Goal: Subscribe to service/newsletter

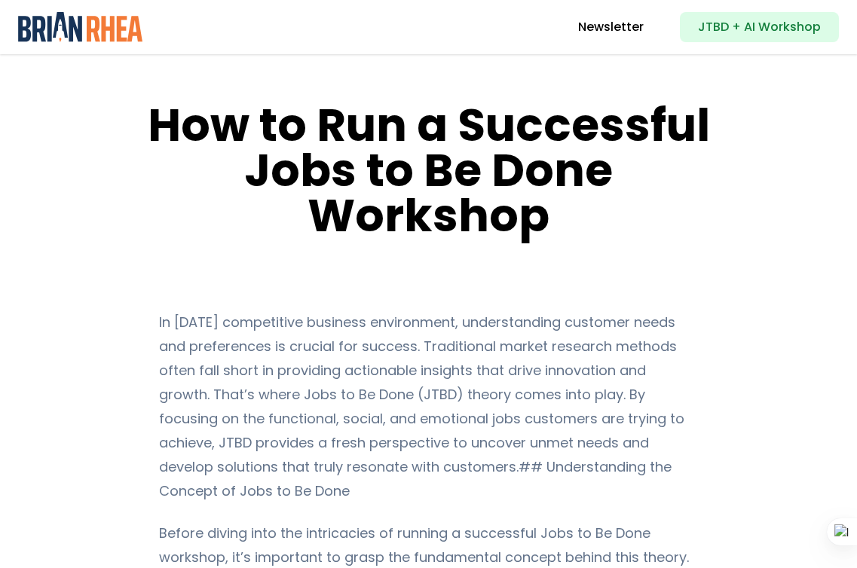
click at [417, 147] on h1 "How to Run a Successful Jobs to Be Done Workshop" at bounding box center [428, 171] width 571 height 136
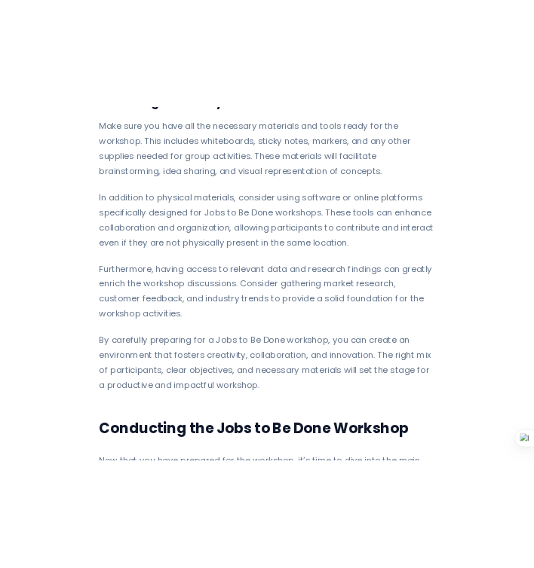
scroll to position [2930, 0]
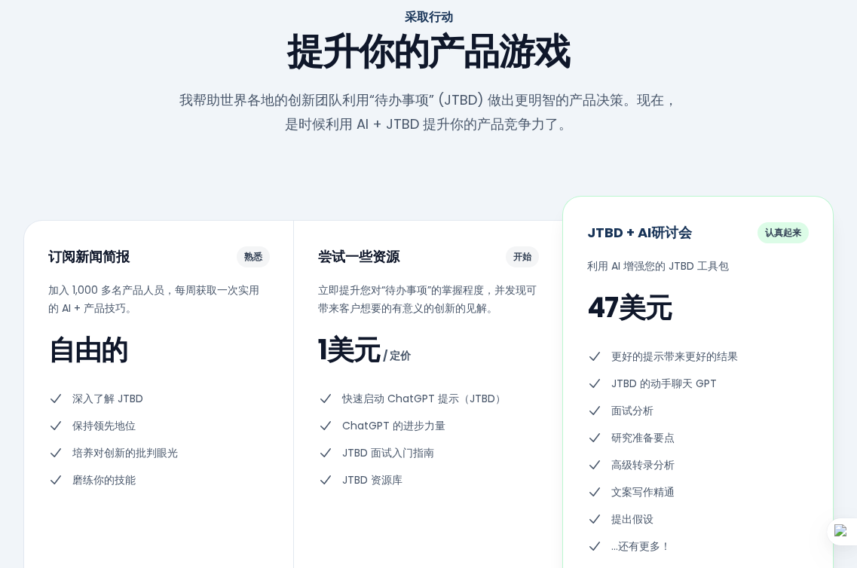
scroll to position [4821, 0]
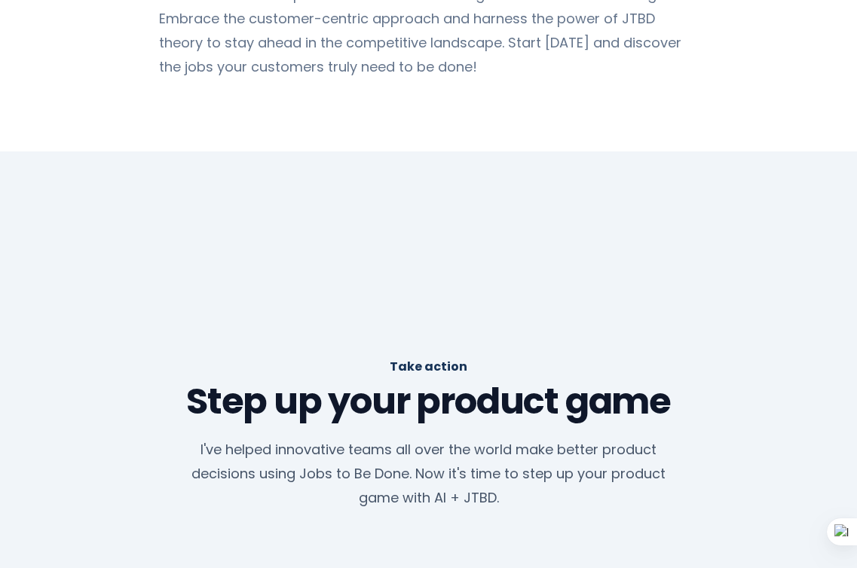
scroll to position [5696, 0]
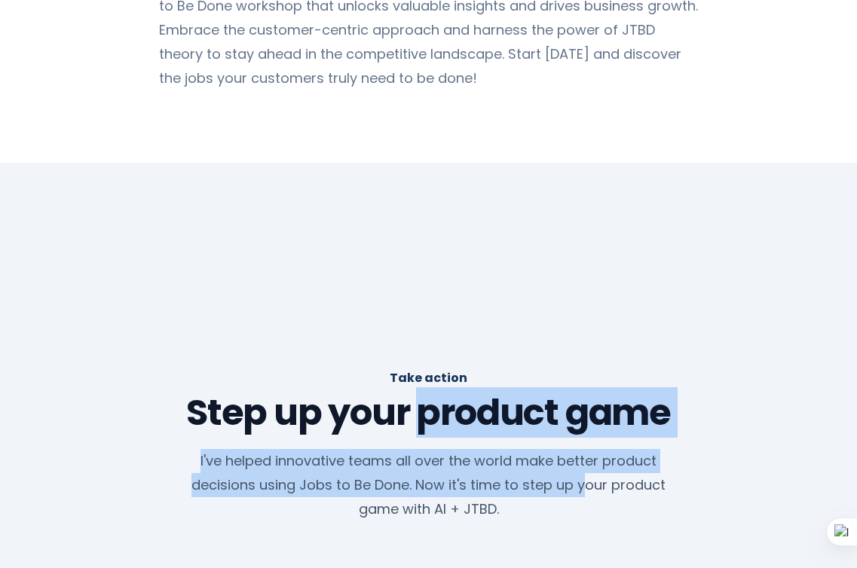
drag, startPoint x: 413, startPoint y: 246, endPoint x: 585, endPoint y: 329, distance: 190.8
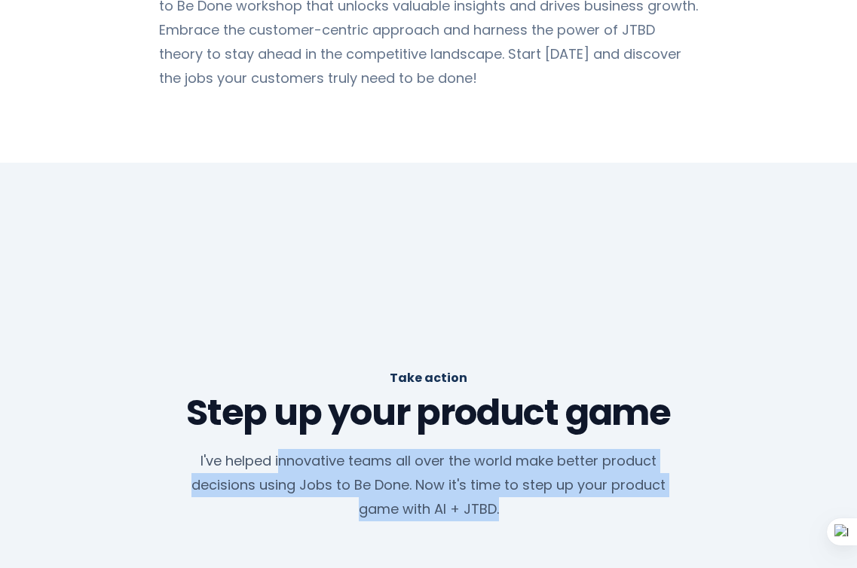
drag, startPoint x: 283, startPoint y: 292, endPoint x: 514, endPoint y: 349, distance: 238.4
click at [514, 449] on p "I've helped innovative teams all over the world make better product decisions u…" at bounding box center [429, 485] width 507 height 72
click at [559, 449] on p "I've helped innovative teams all over the world make better product decisions u…" at bounding box center [429, 485] width 507 height 72
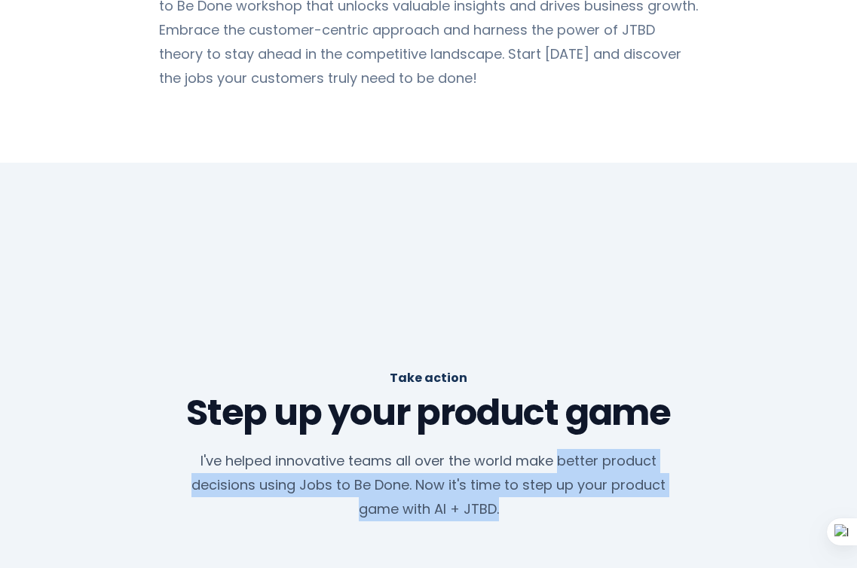
drag, startPoint x: 557, startPoint y: 291, endPoint x: 518, endPoint y: 351, distance: 71.3
click at [517, 449] on p "I've helped innovative teams all over the world make better product decisions u…" at bounding box center [429, 485] width 507 height 72
click at [532, 449] on p "I've helped innovative teams all over the world make better product decisions u…" at bounding box center [429, 485] width 507 height 72
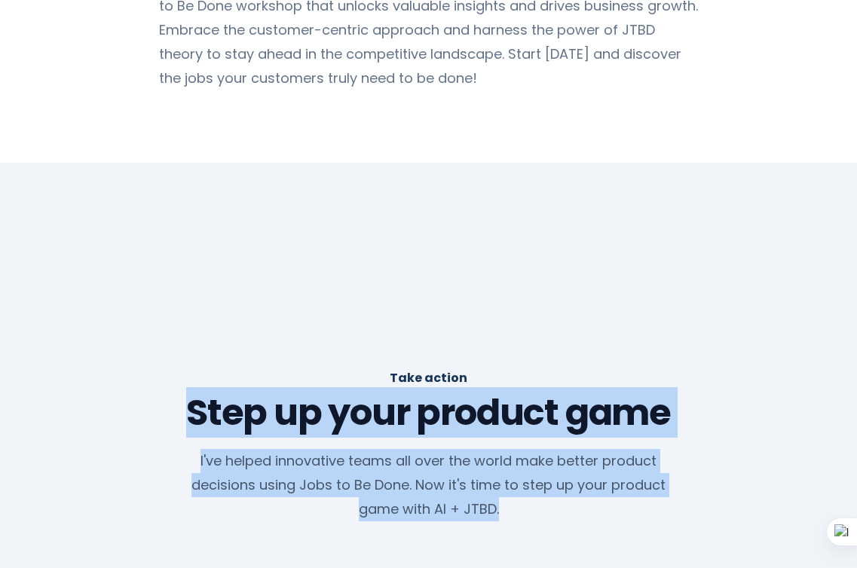
drag, startPoint x: 553, startPoint y: 339, endPoint x: 174, endPoint y: 218, distance: 398.2
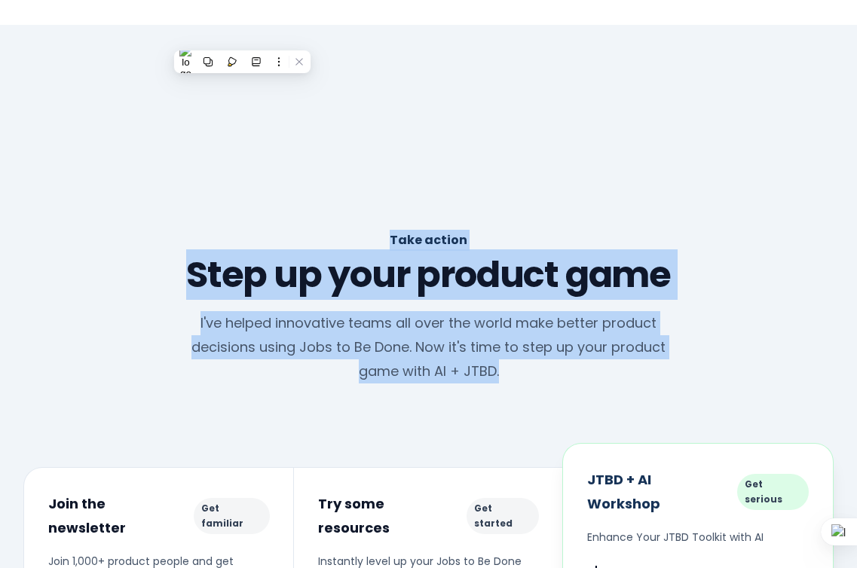
scroll to position [5846, 0]
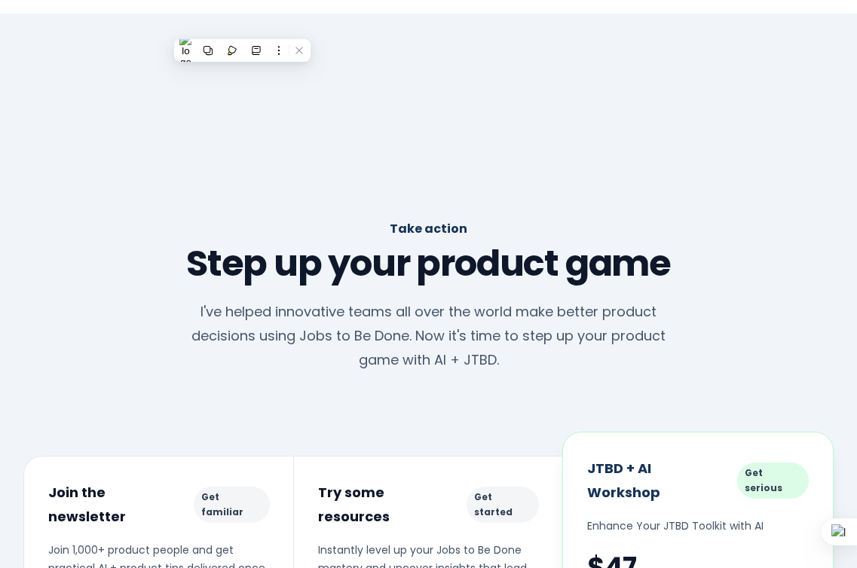
click at [279, 219] on div "Take action Step up your product game I've helped innovative teams all over the…" at bounding box center [428, 556] width 857 height 675
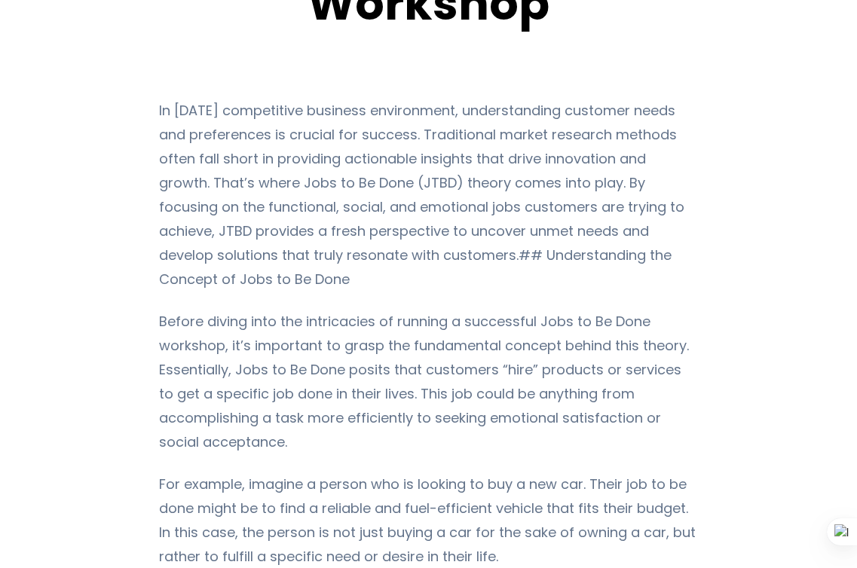
scroll to position [0, 0]
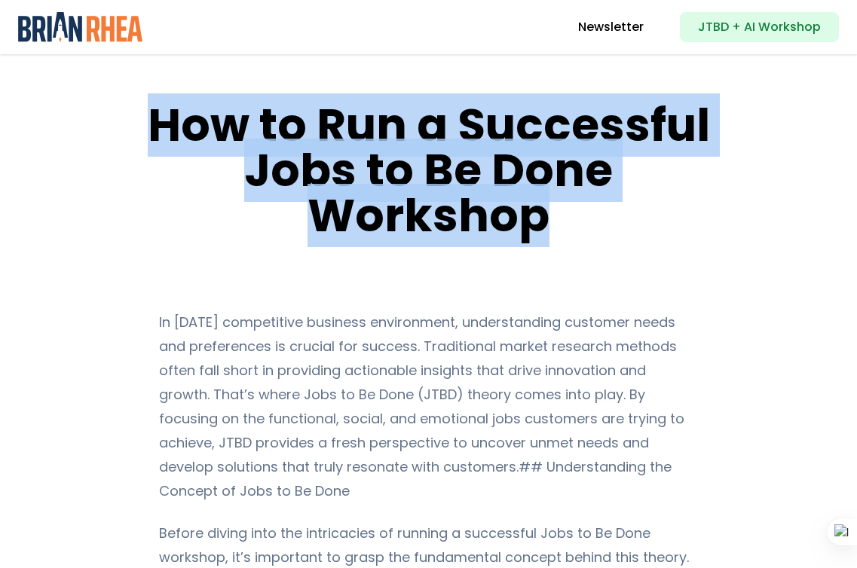
drag, startPoint x: 158, startPoint y: 128, endPoint x: 555, endPoint y: 225, distance: 408.8
click at [556, 224] on h1 "How to Run a Successful Jobs to Be Done Workshop" at bounding box center [428, 171] width 571 height 136
click at [574, 224] on h1 "How to Run a Successful Jobs to Be Done Workshop" at bounding box center [428, 171] width 571 height 136
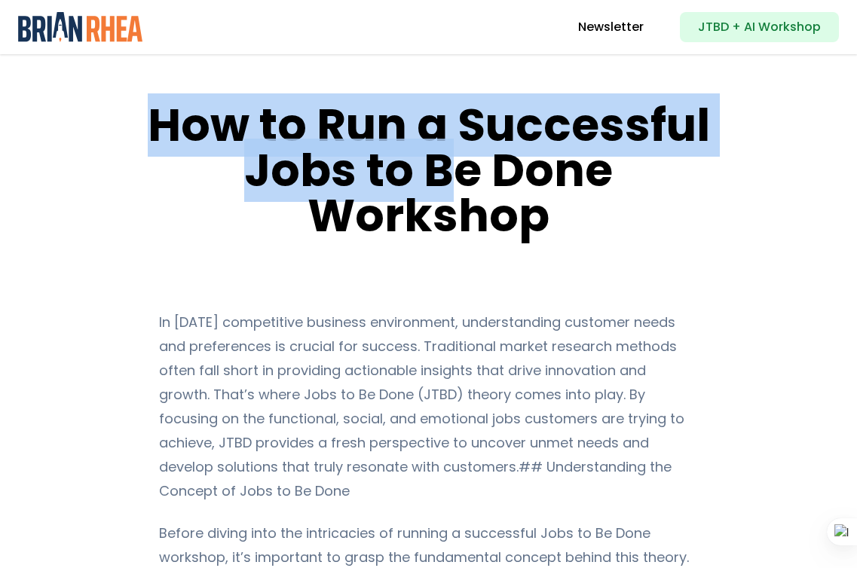
drag, startPoint x: 154, startPoint y: 126, endPoint x: 452, endPoint y: 195, distance: 306.5
click at [452, 195] on h1 "How to Run a Successful Jobs to Be Done Workshop" at bounding box center [428, 171] width 571 height 136
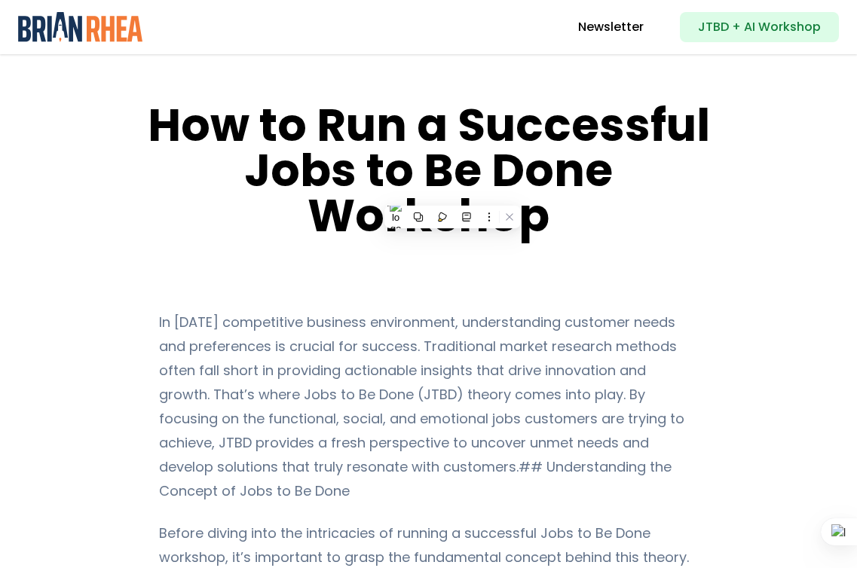
click at [317, 222] on h1 "How to Run a Successful Jobs to Be Done Workshop" at bounding box center [428, 171] width 571 height 136
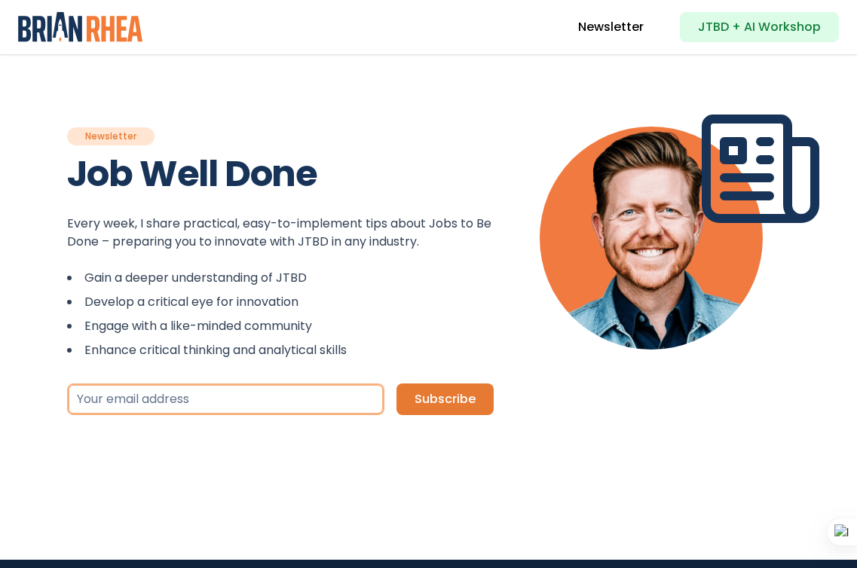
click at [191, 406] on input "Your email address" at bounding box center [225, 400] width 317 height 32
type input "[EMAIL_ADDRESS][DOMAIN_NAME]"
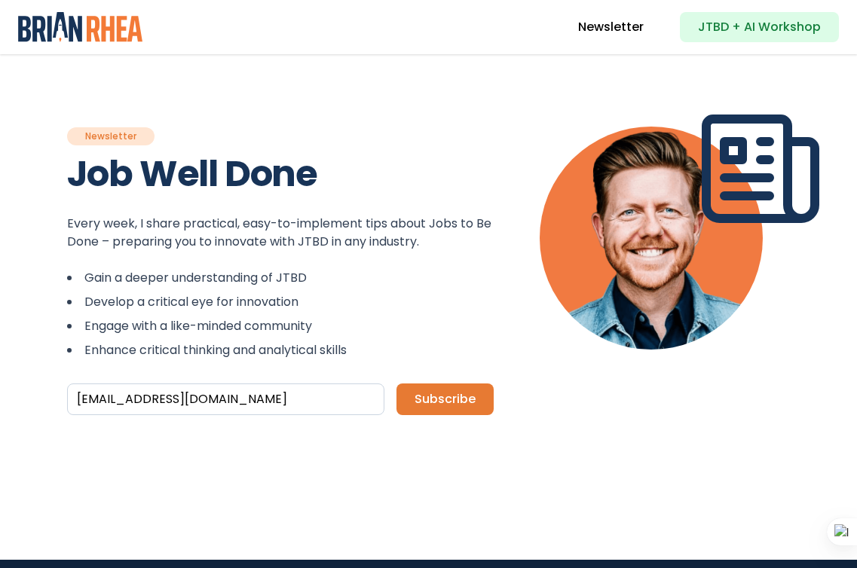
click at [447, 403] on span "Subscribe" at bounding box center [445, 399] width 61 height 17
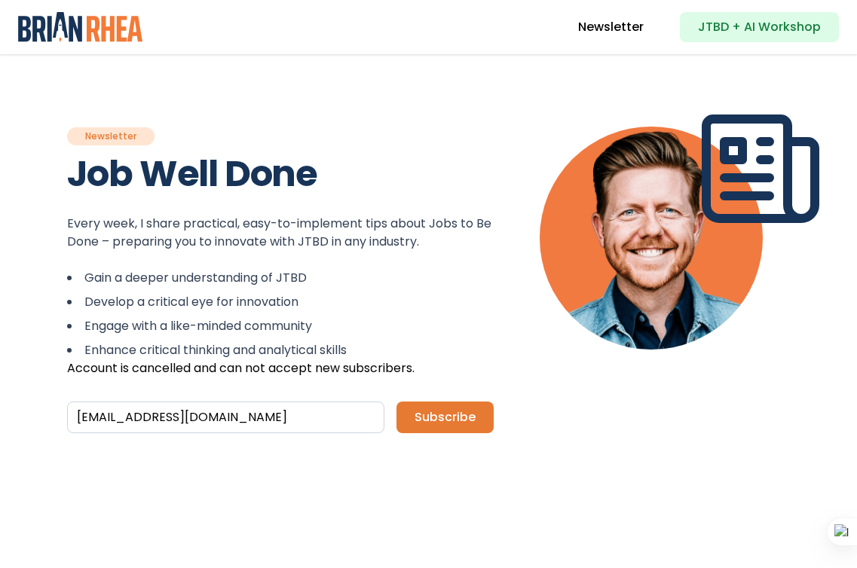
click at [452, 430] on button "Subscribe" at bounding box center [445, 418] width 97 height 32
click at [442, 427] on button "Subscribe" at bounding box center [445, 418] width 97 height 32
click at [738, 32] on link "JTBD + AI Workshop" at bounding box center [759, 27] width 159 height 30
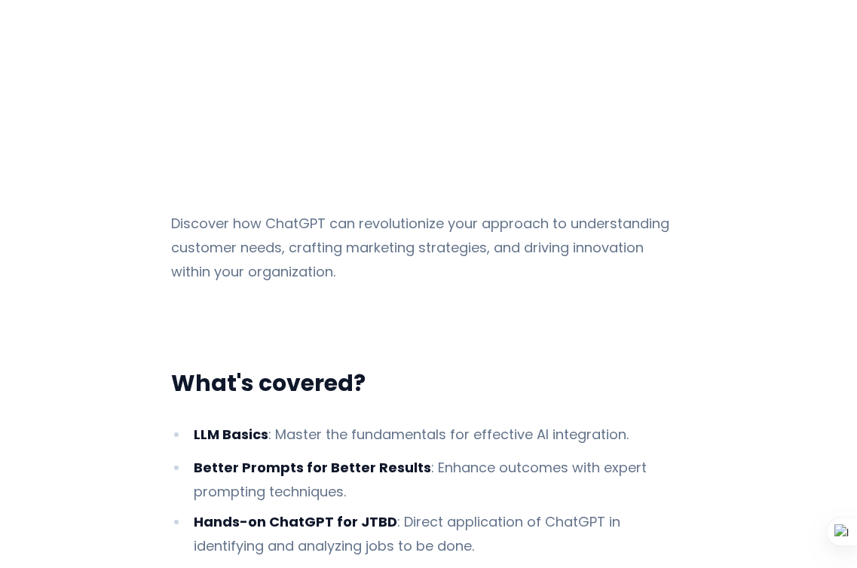
scroll to position [150, 0]
